Goal: Check status: Check status

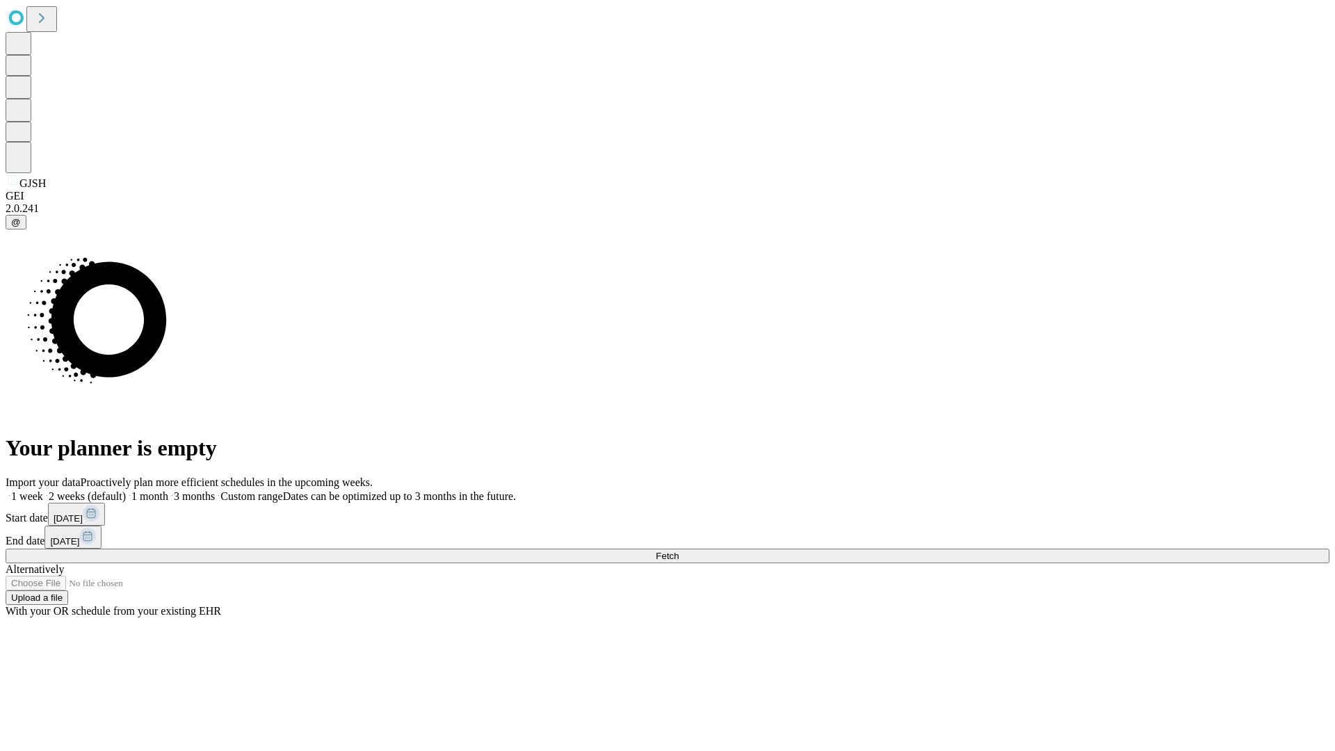
click at [43, 490] on label "1 week" at bounding box center [25, 496] width 38 height 12
click at [679, 551] on span "Fetch" at bounding box center [667, 556] width 23 height 10
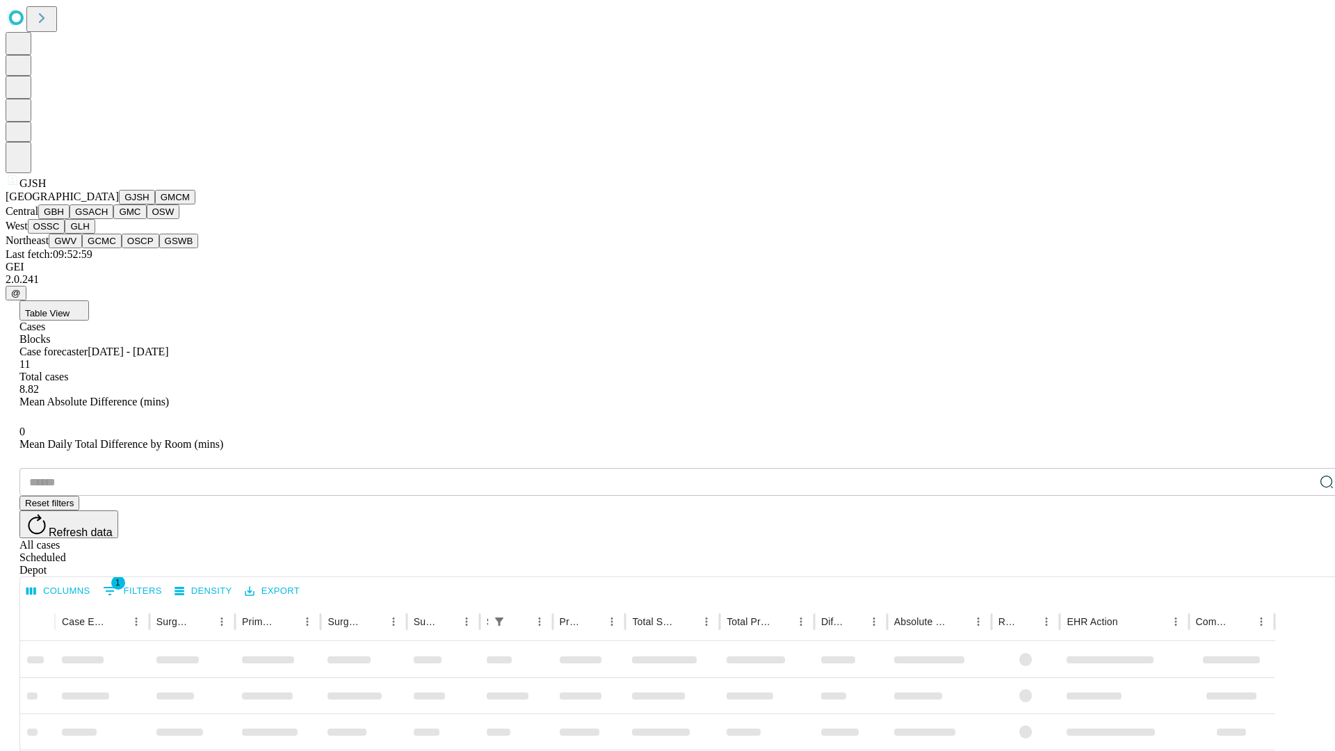
click at [155, 204] on button "GMCM" at bounding box center [175, 197] width 40 height 15
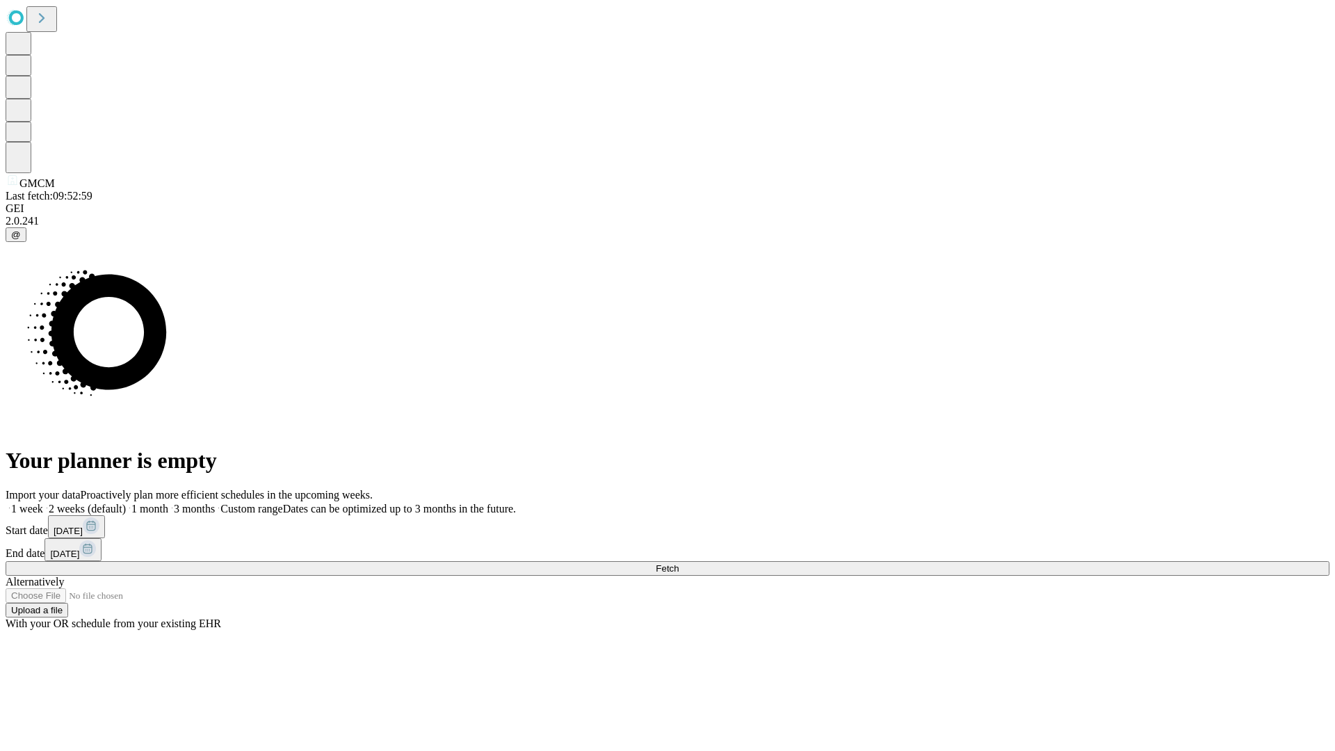
click at [43, 503] on label "1 week" at bounding box center [25, 509] width 38 height 12
click at [679, 563] on span "Fetch" at bounding box center [667, 568] width 23 height 10
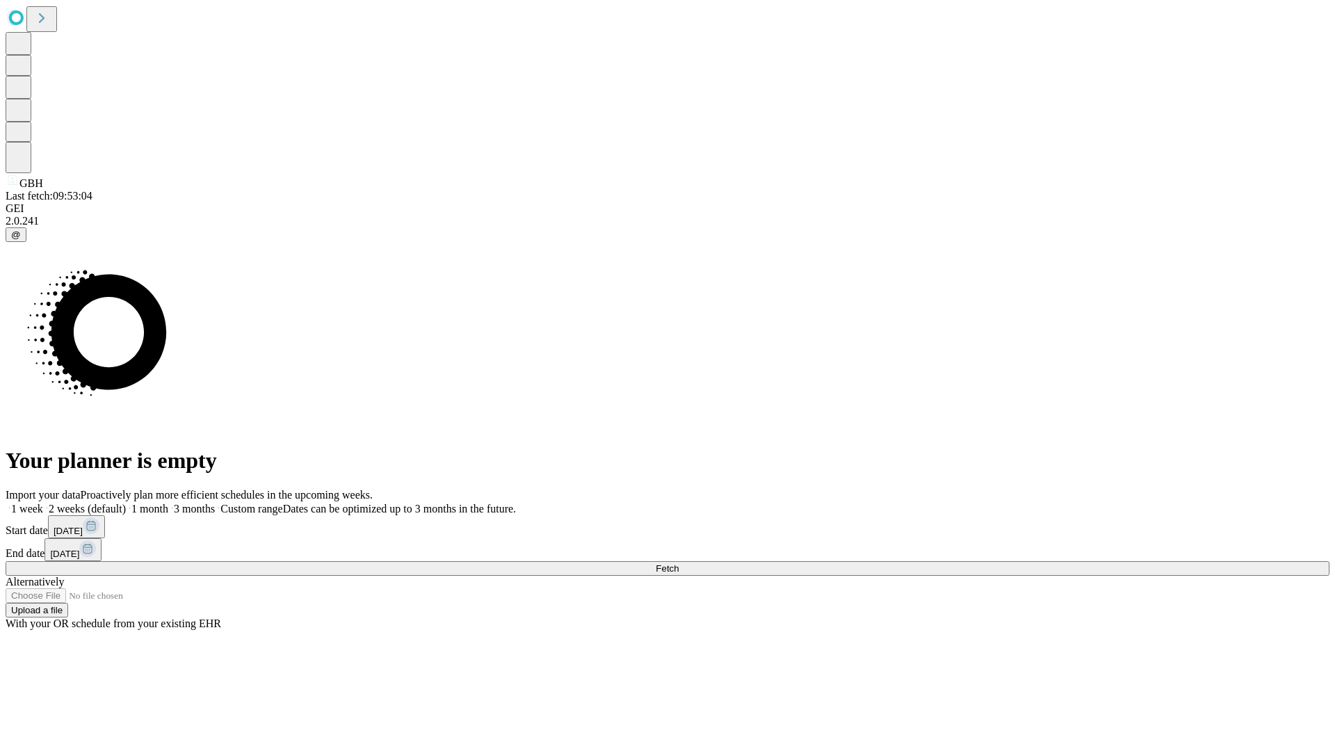
click at [43, 503] on label "1 week" at bounding box center [25, 509] width 38 height 12
click at [679, 563] on span "Fetch" at bounding box center [667, 568] width 23 height 10
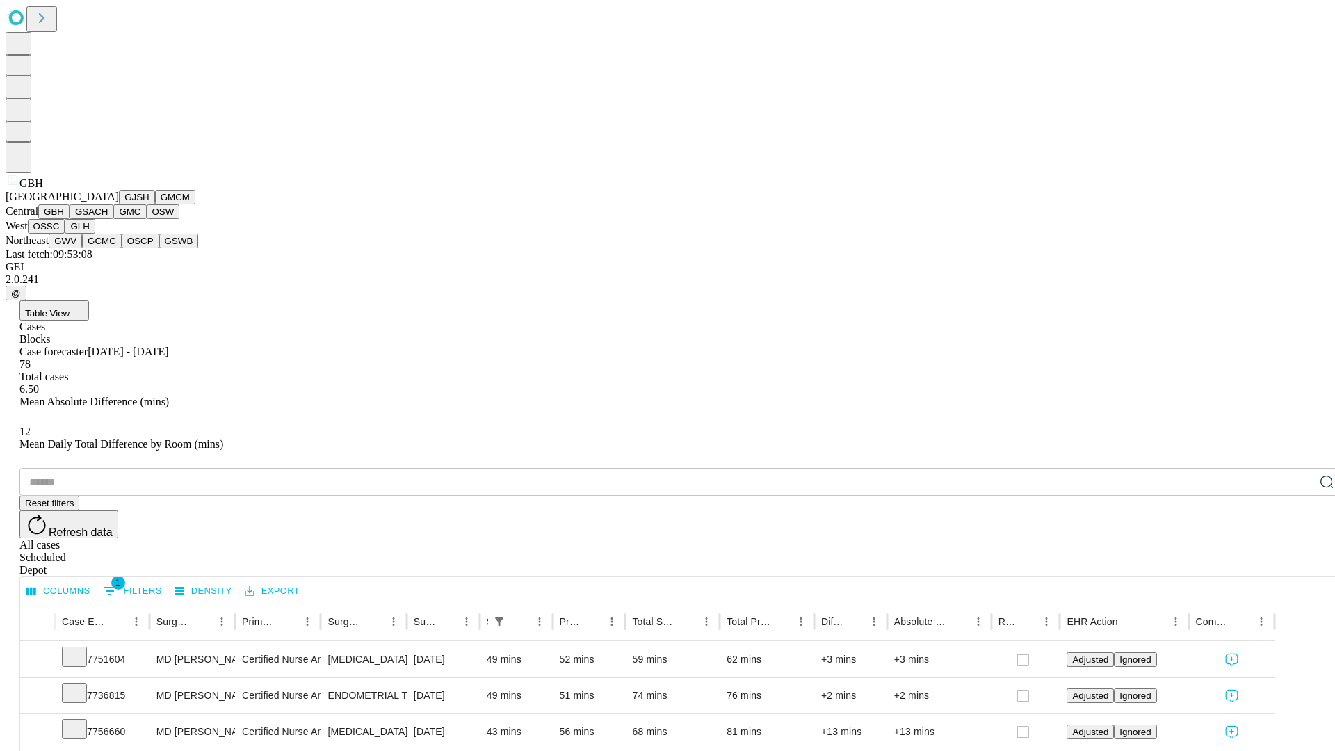
click at [108, 219] on button "GSACH" at bounding box center [92, 211] width 44 height 15
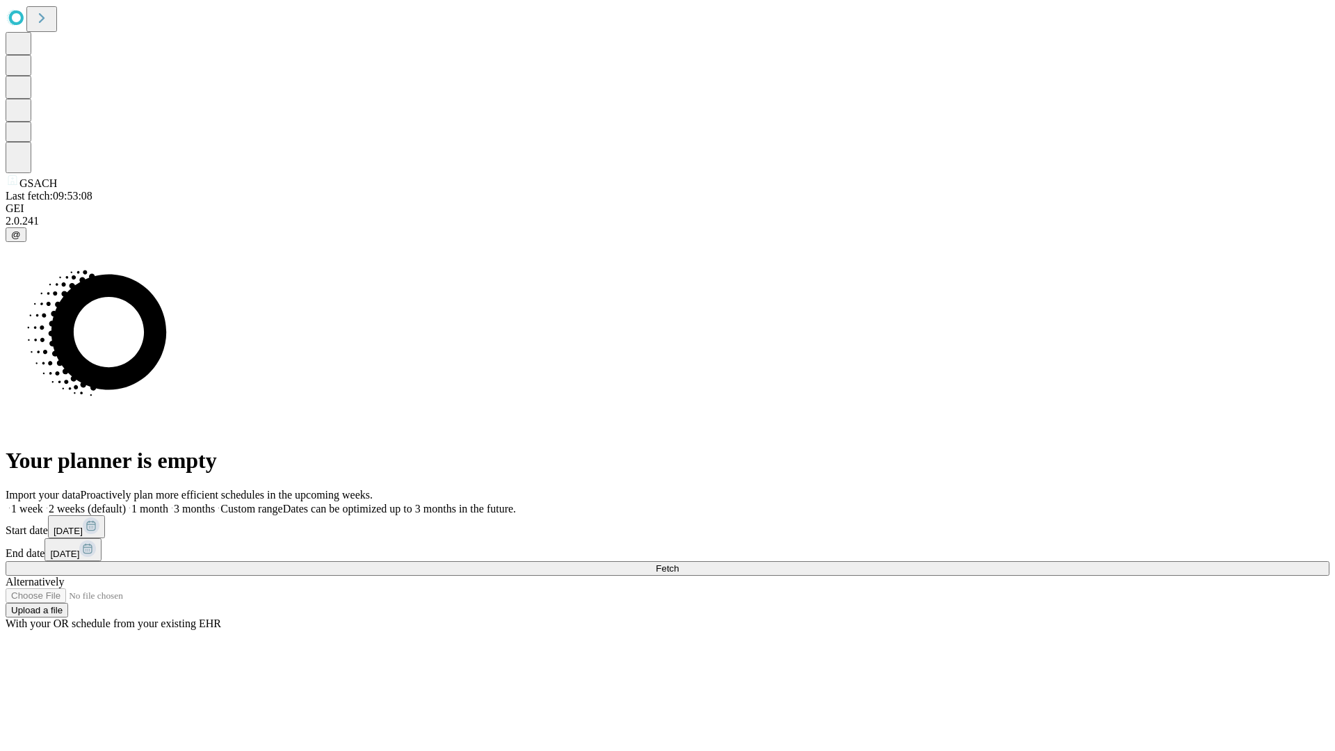
click at [43, 503] on label "1 week" at bounding box center [25, 509] width 38 height 12
click at [679, 563] on span "Fetch" at bounding box center [667, 568] width 23 height 10
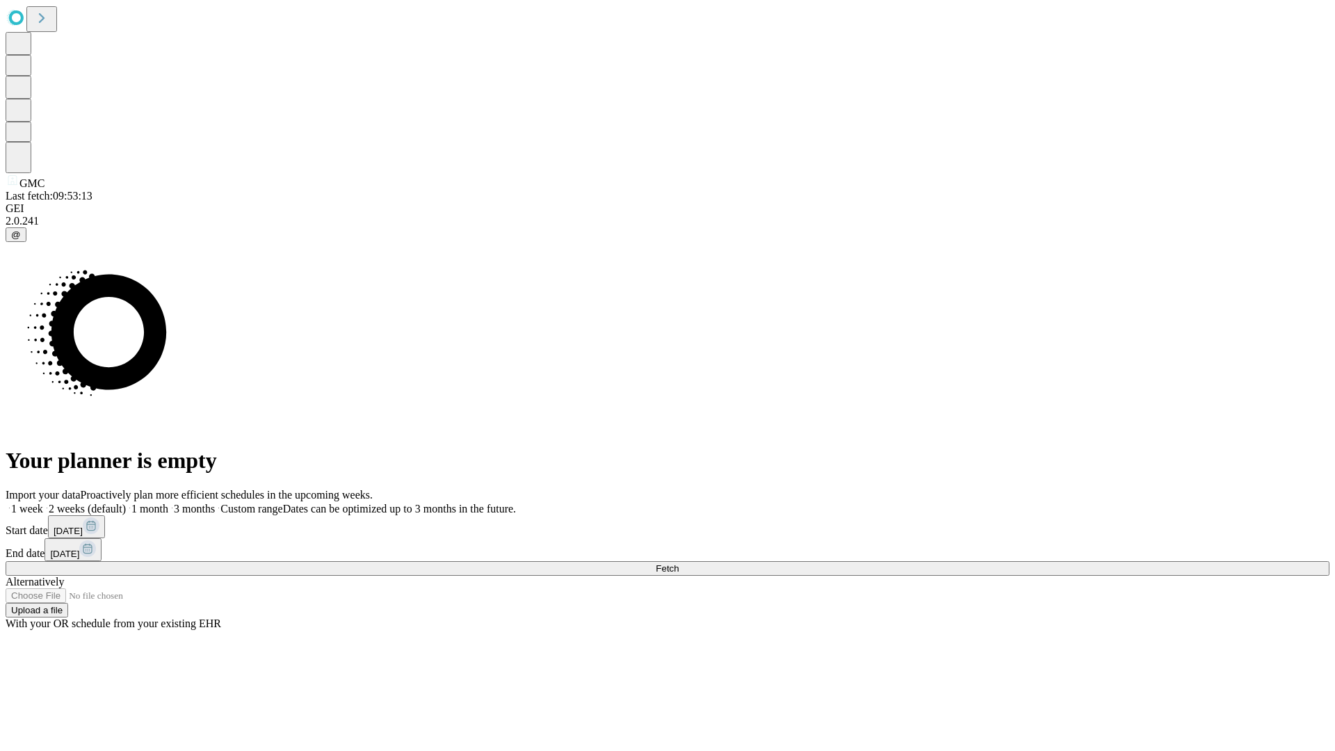
click at [43, 503] on label "1 week" at bounding box center [25, 509] width 38 height 12
click at [679, 563] on span "Fetch" at bounding box center [667, 568] width 23 height 10
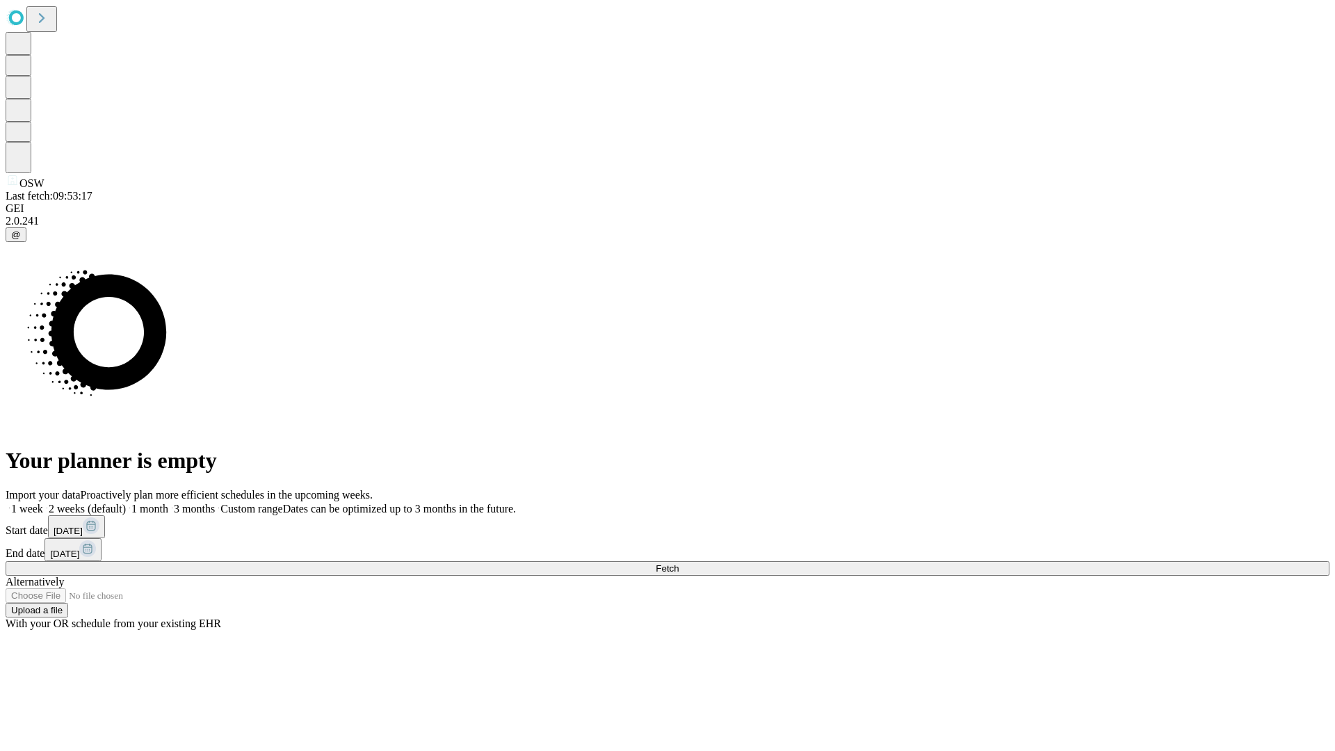
click at [43, 503] on label "1 week" at bounding box center [25, 509] width 38 height 12
click at [679, 563] on span "Fetch" at bounding box center [667, 568] width 23 height 10
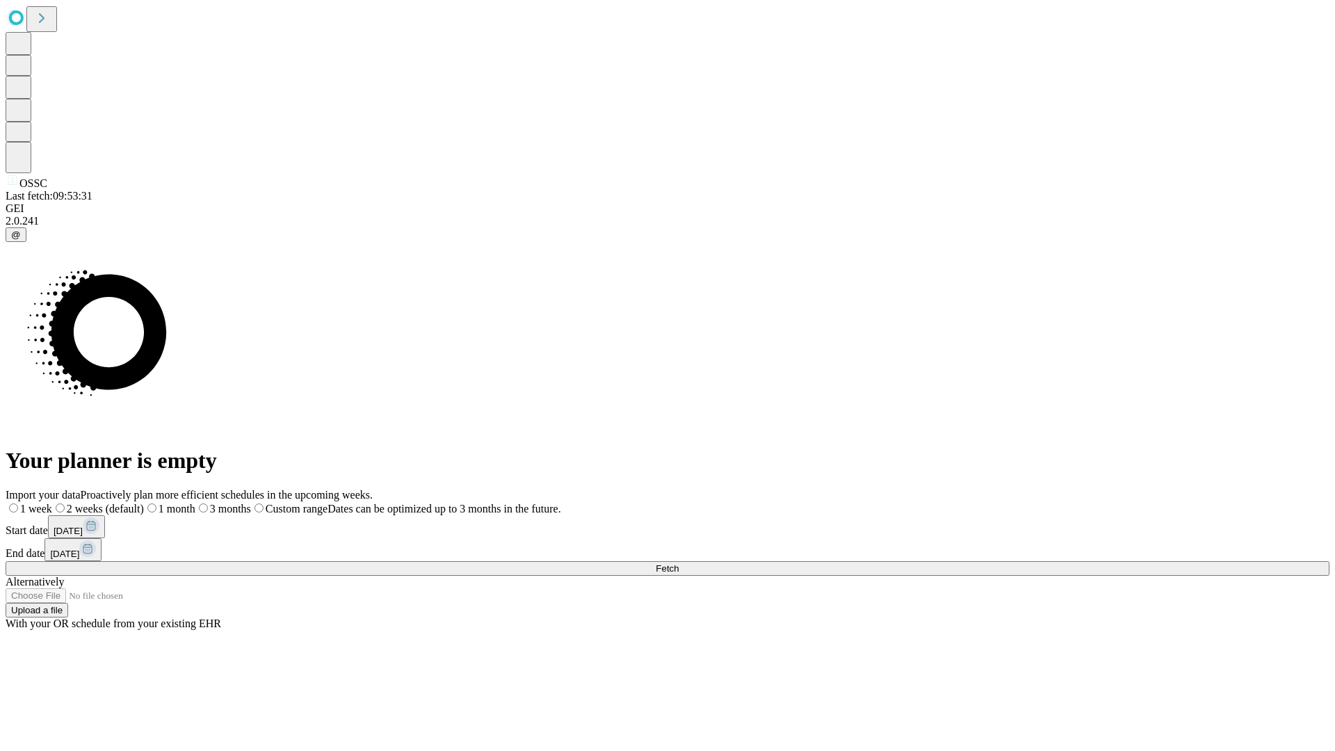
click at [52, 503] on label "1 week" at bounding box center [29, 509] width 47 height 12
click at [679, 563] on span "Fetch" at bounding box center [667, 568] width 23 height 10
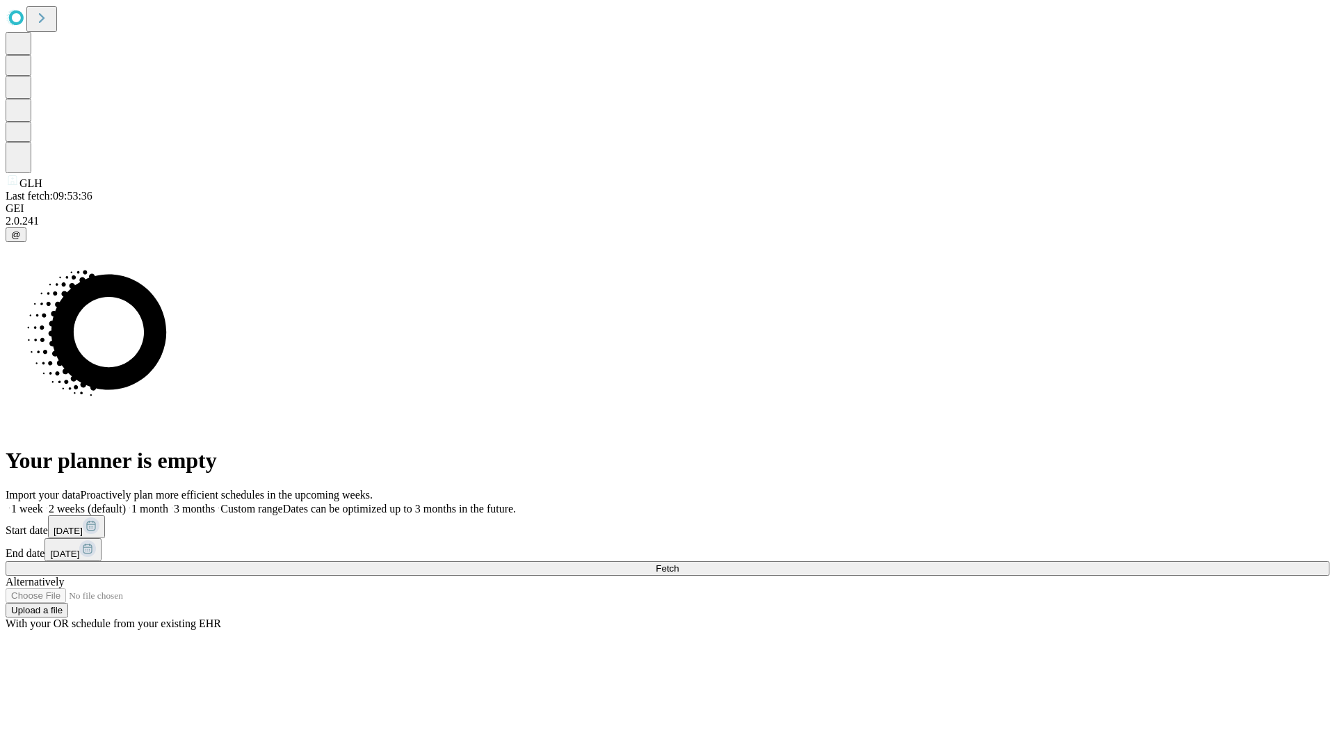
click at [43, 503] on label "1 week" at bounding box center [25, 509] width 38 height 12
click at [679, 563] on span "Fetch" at bounding box center [667, 568] width 23 height 10
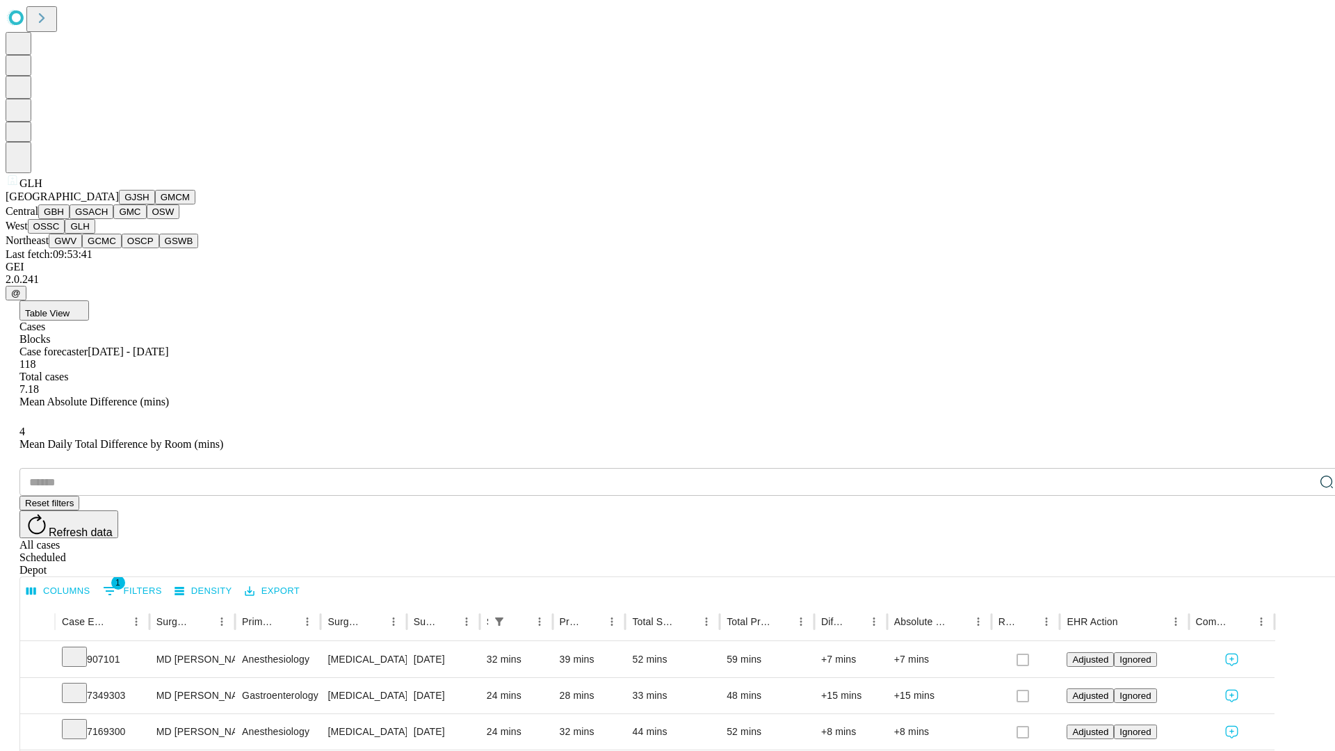
click at [82, 248] on button "GWV" at bounding box center [65, 241] width 33 height 15
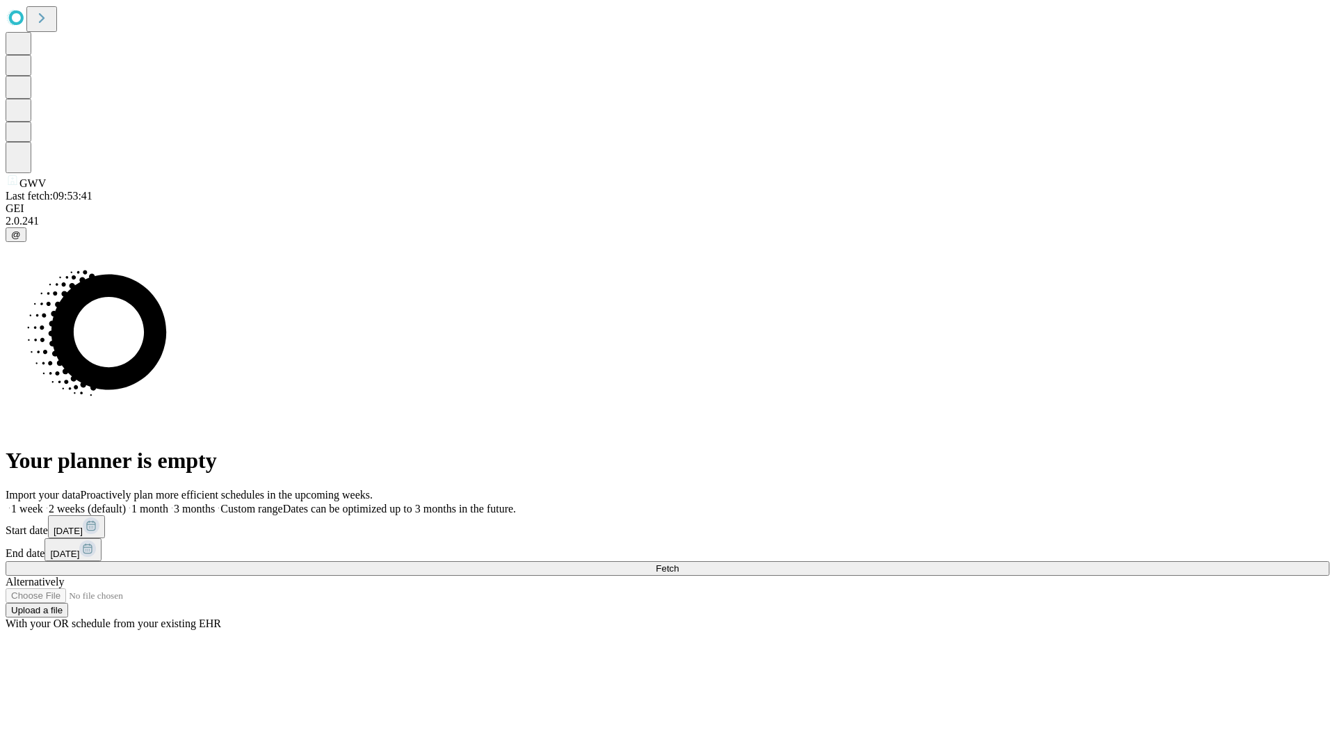
click at [679, 563] on span "Fetch" at bounding box center [667, 568] width 23 height 10
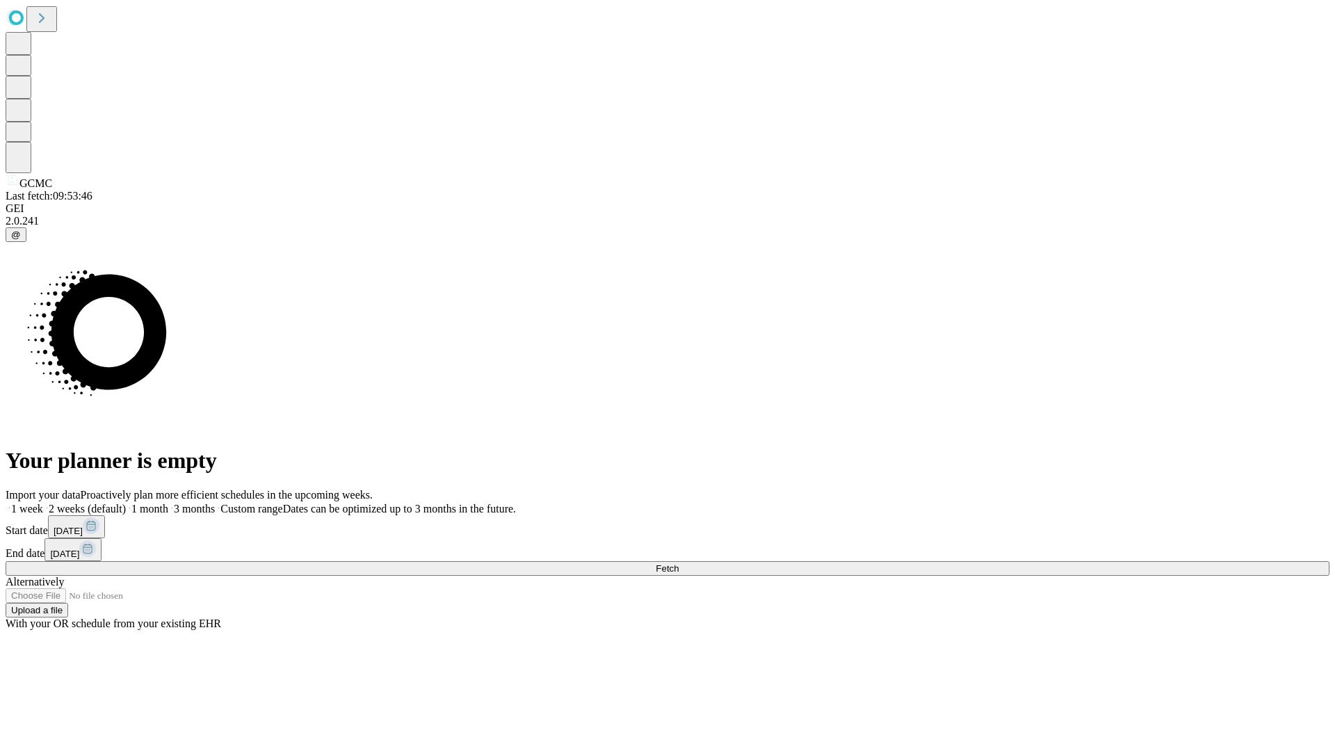
click at [679, 563] on span "Fetch" at bounding box center [667, 568] width 23 height 10
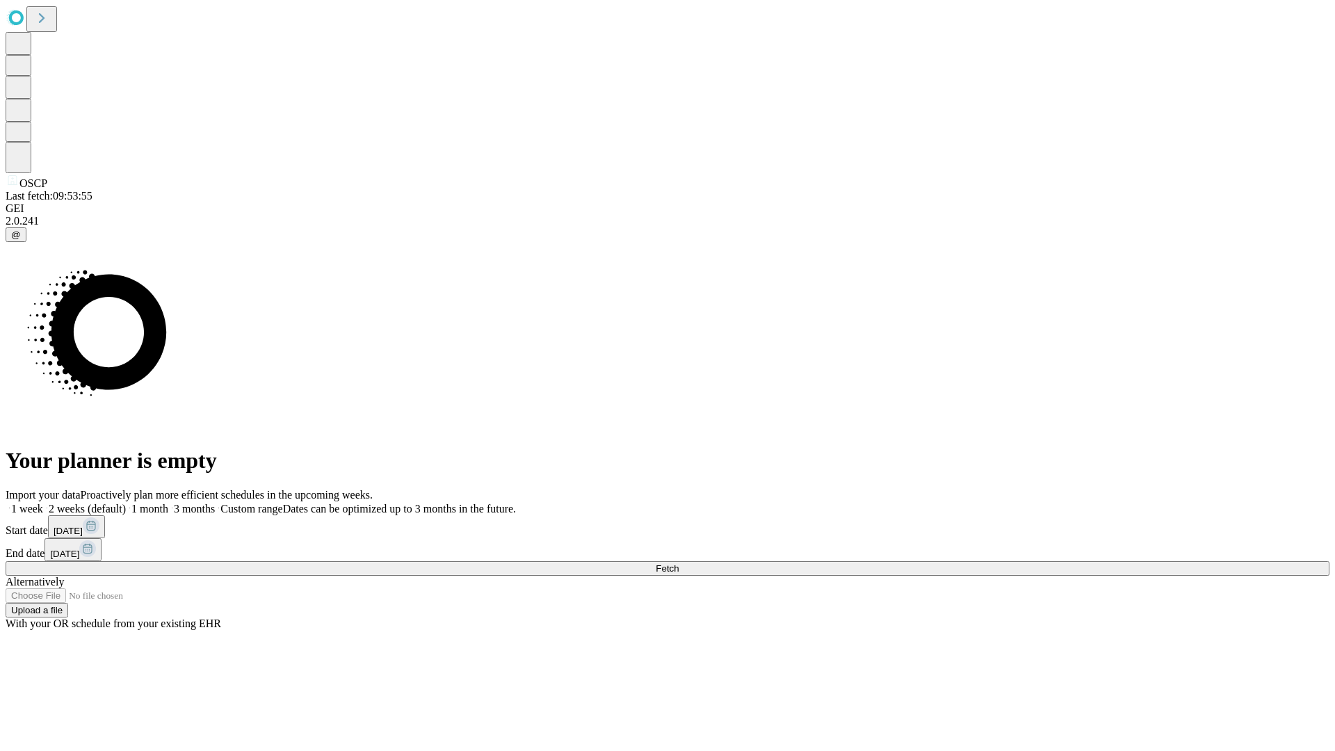
click at [679, 563] on span "Fetch" at bounding box center [667, 568] width 23 height 10
